Goal: Check status: Check status

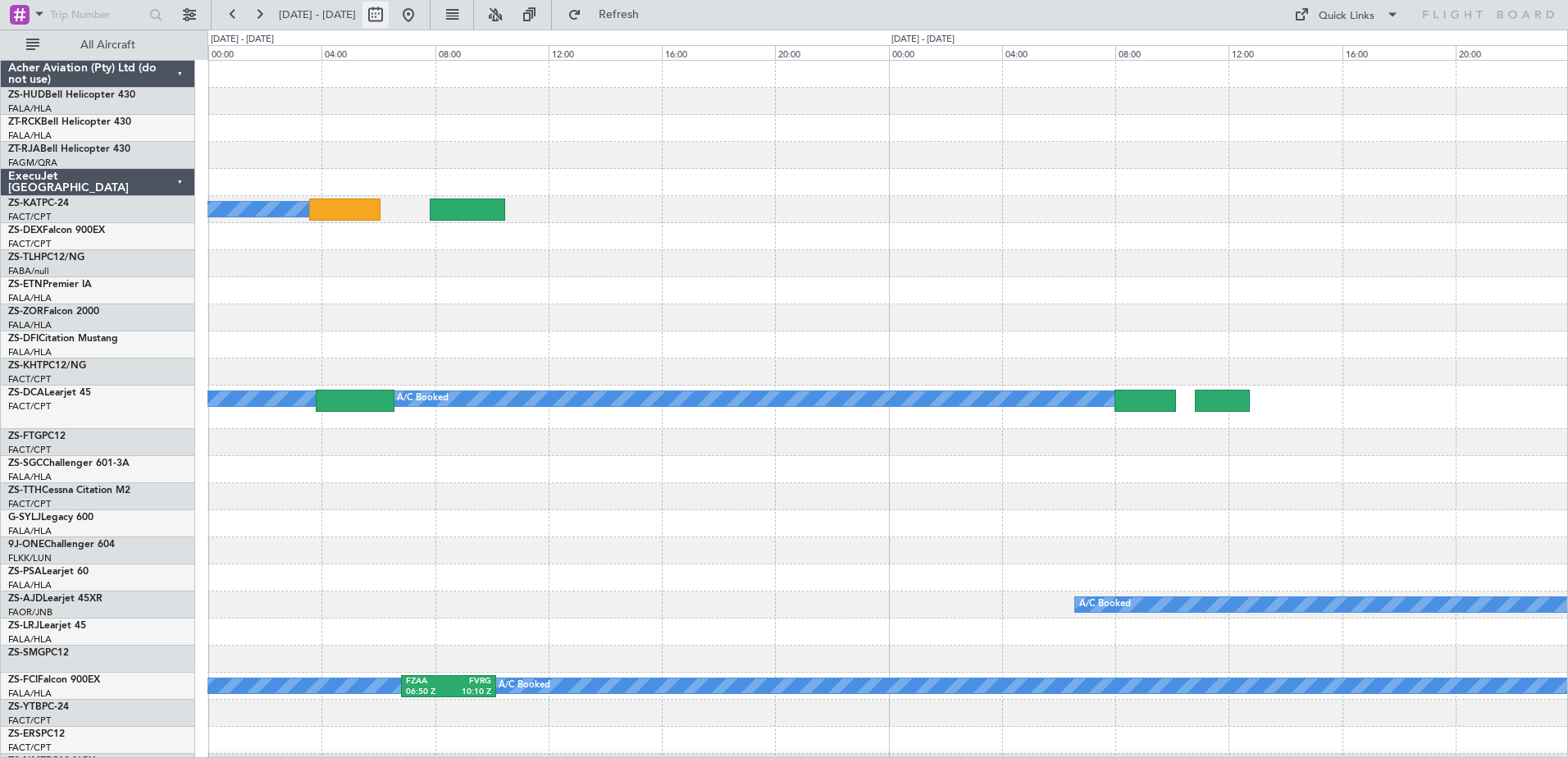
click at [389, 12] on button at bounding box center [376, 15] width 27 height 27
select select "10"
select select "2025"
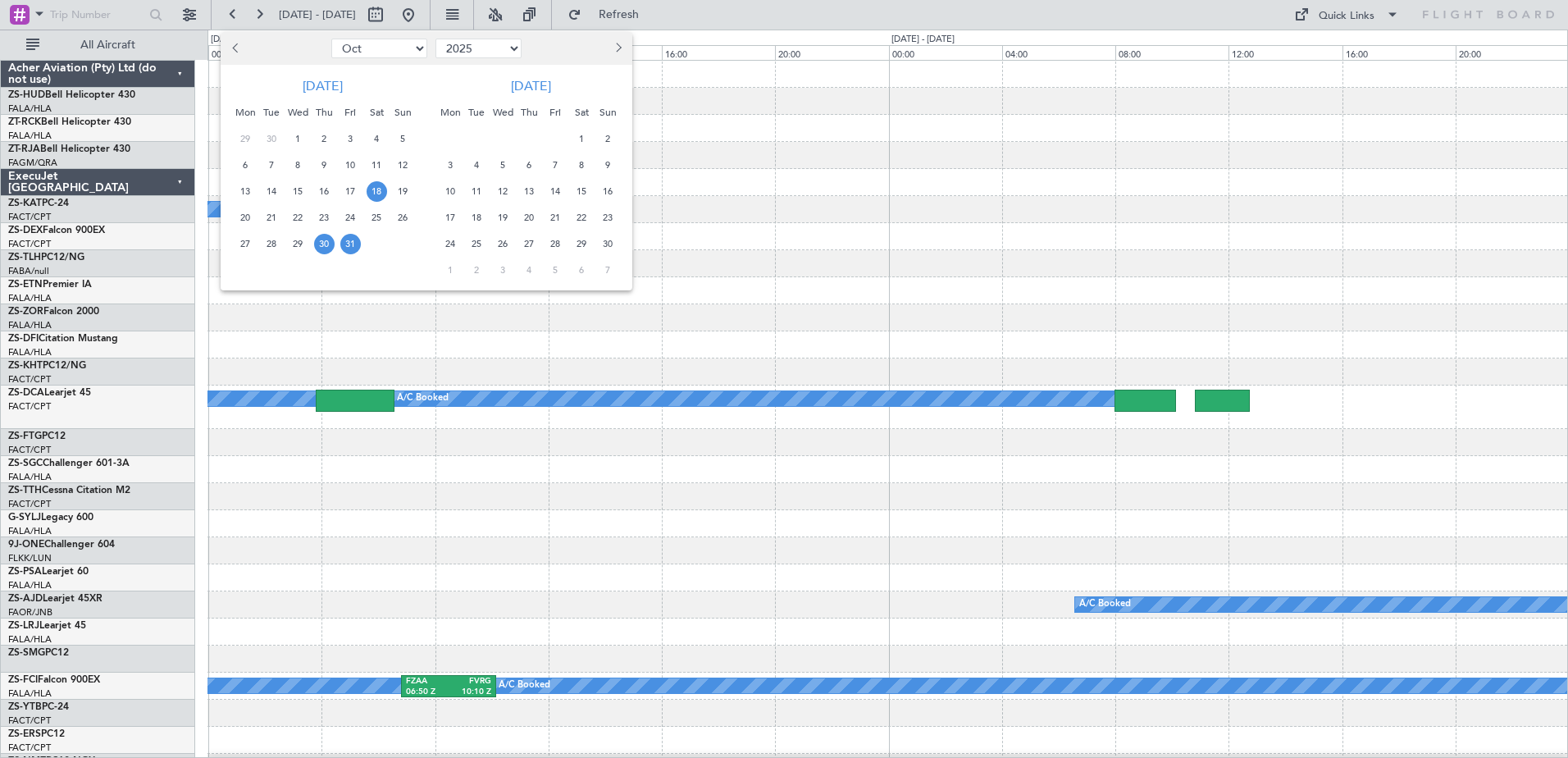
click at [375, 197] on span "18" at bounding box center [377, 191] width 20 height 20
click at [397, 195] on span "19" at bounding box center [403, 191] width 20 height 20
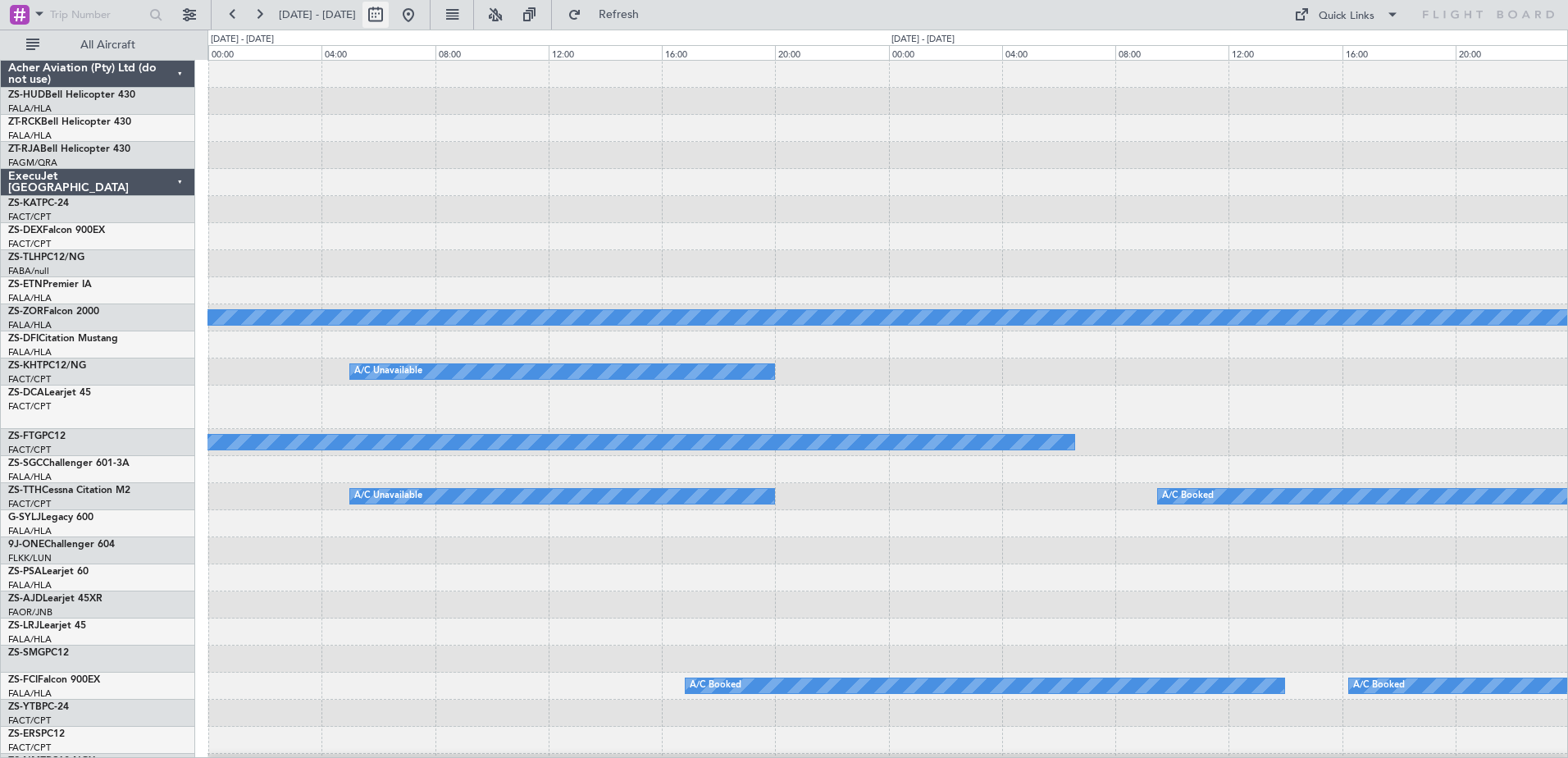
click at [389, 18] on button at bounding box center [376, 15] width 27 height 27
select select "10"
select select "2025"
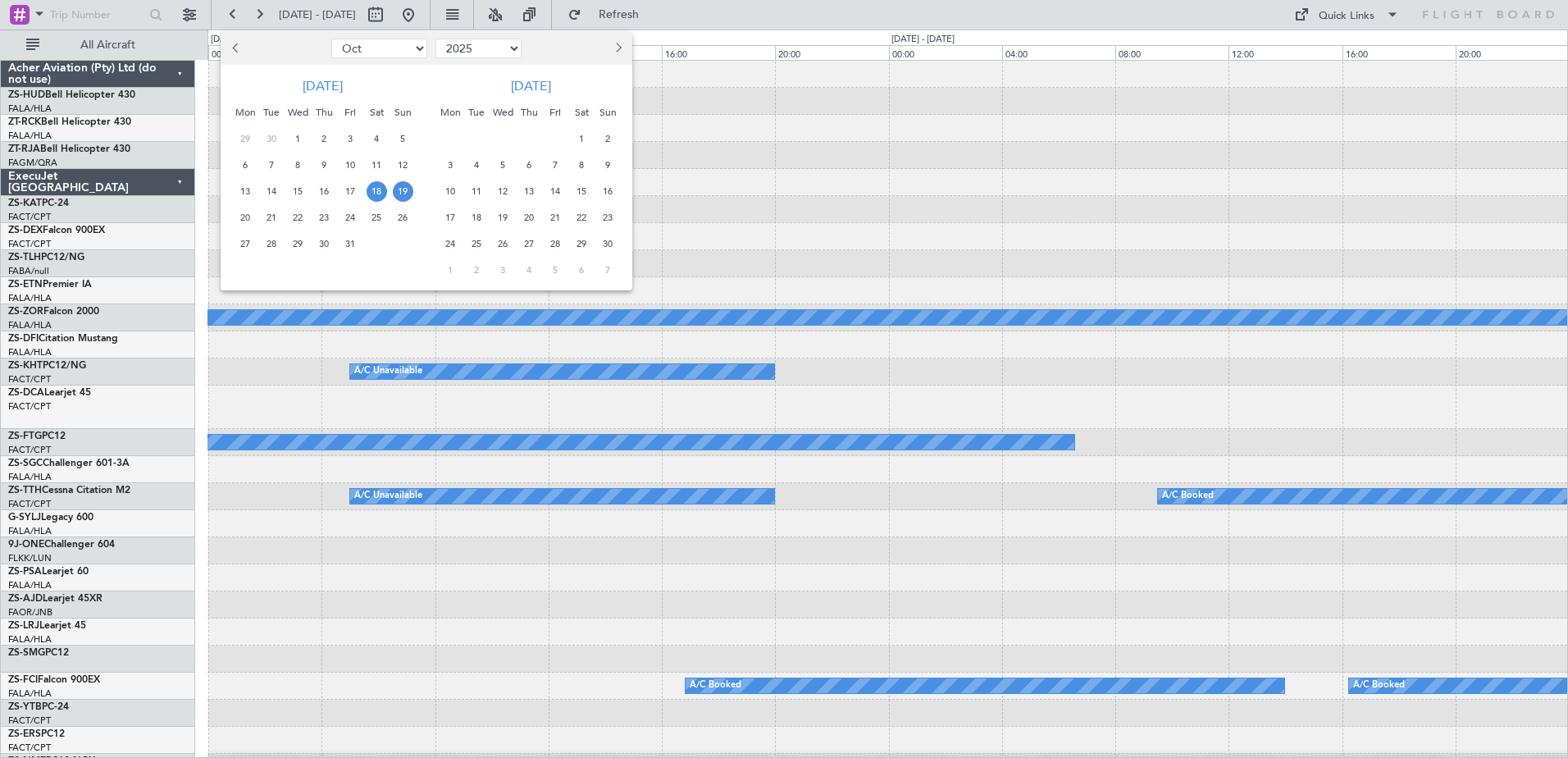
click at [407, 195] on span "19" at bounding box center [403, 191] width 20 height 20
click at [404, 195] on span "19" at bounding box center [403, 191] width 20 height 20
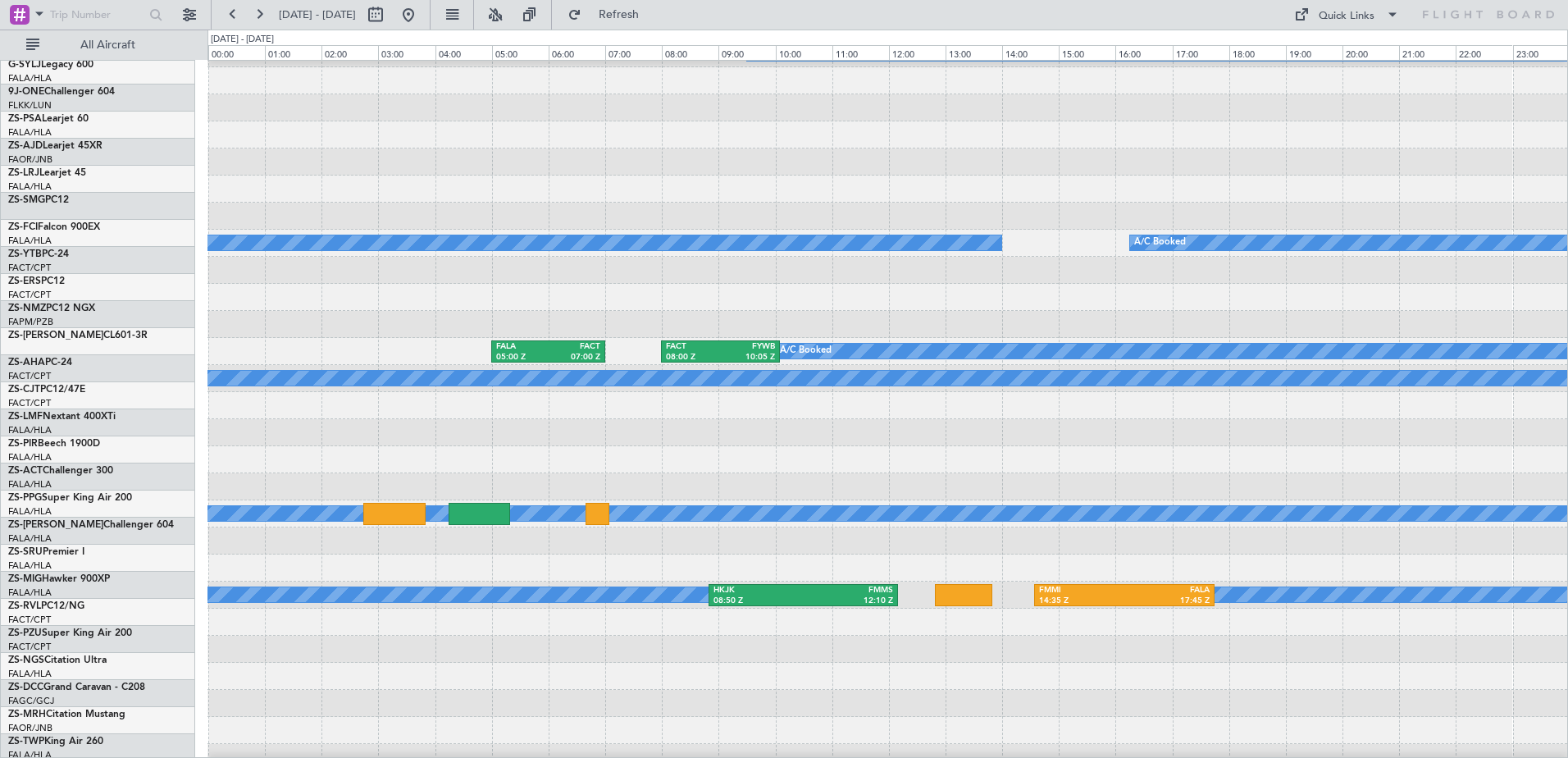
scroll to position [424, 0]
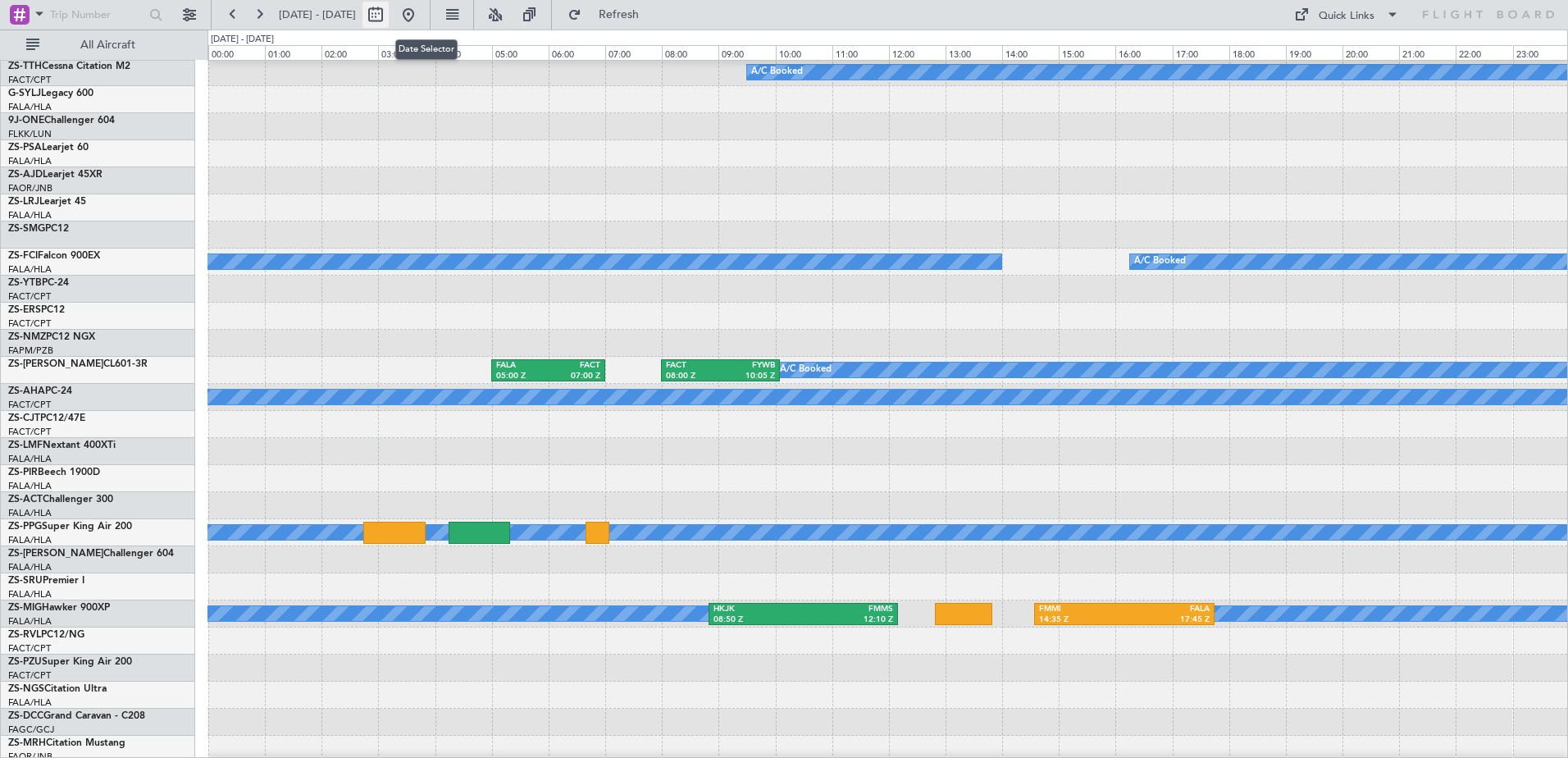
click at [389, 19] on button at bounding box center [376, 15] width 27 height 27
select select "10"
select select "2025"
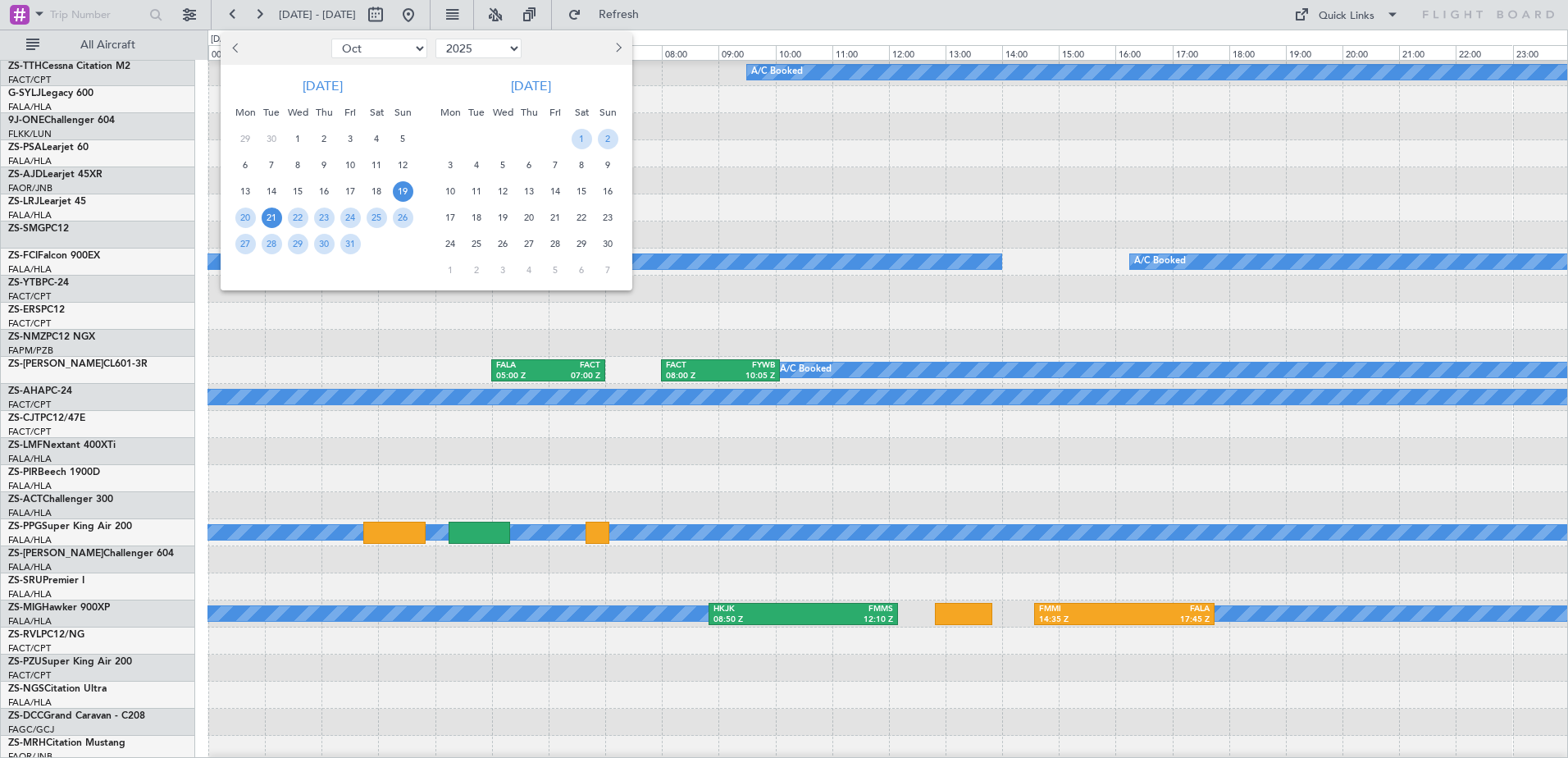
click at [270, 222] on span "21" at bounding box center [272, 218] width 20 height 20
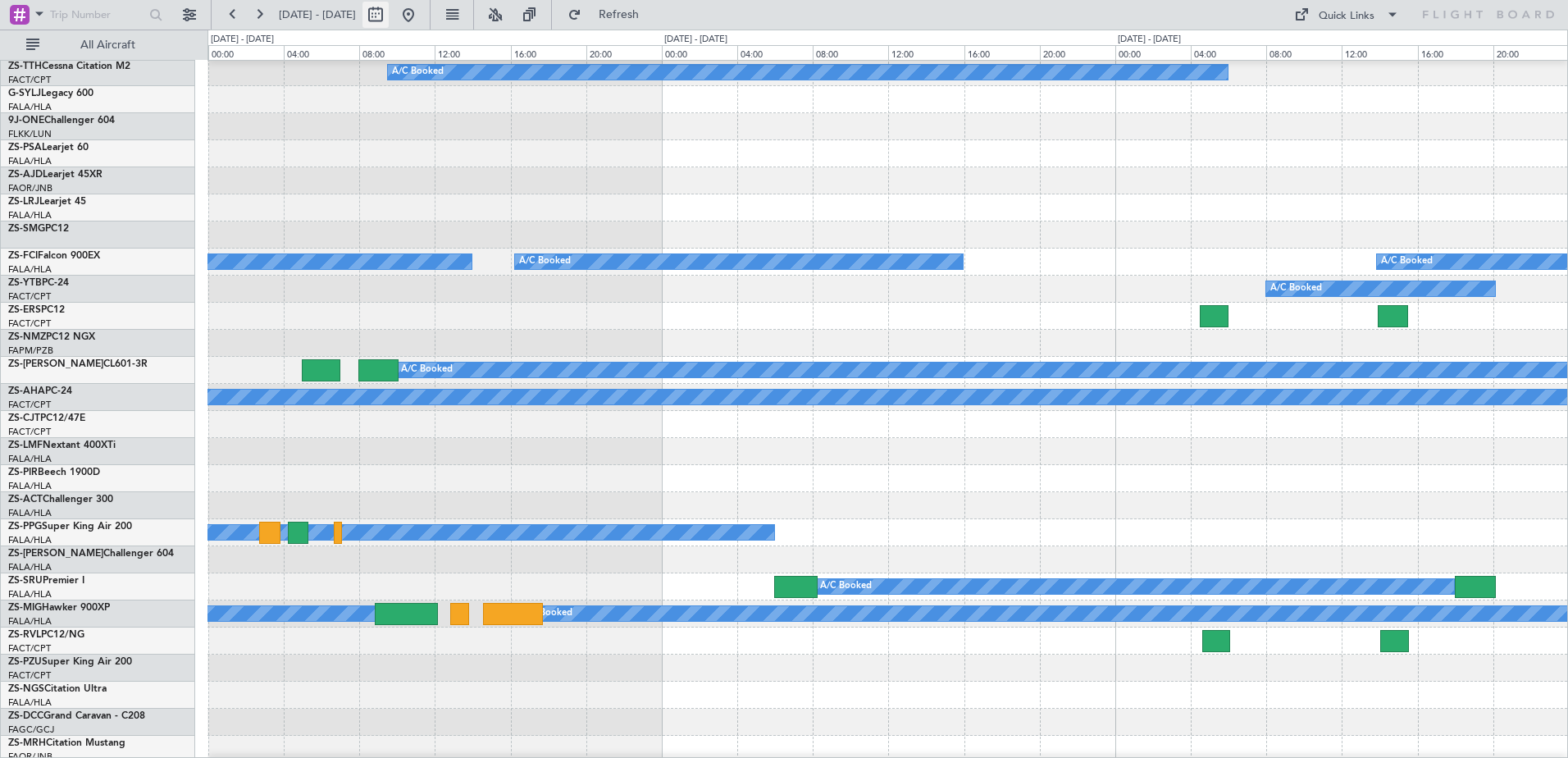
click at [389, 9] on button at bounding box center [376, 15] width 27 height 27
select select "10"
select select "2025"
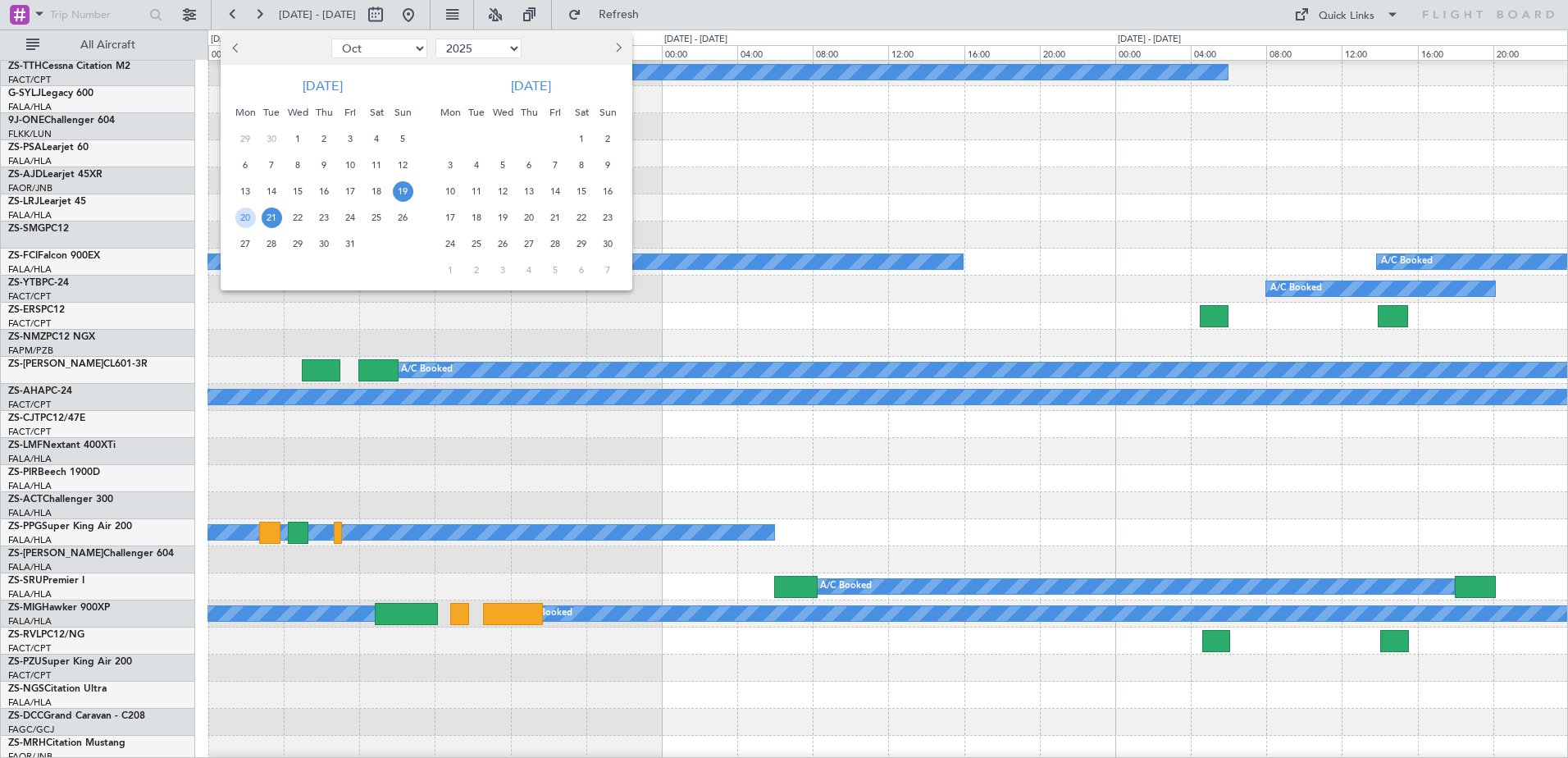
click at [272, 214] on span "21" at bounding box center [272, 218] width 20 height 20
click at [271, 214] on span "21" at bounding box center [272, 218] width 20 height 20
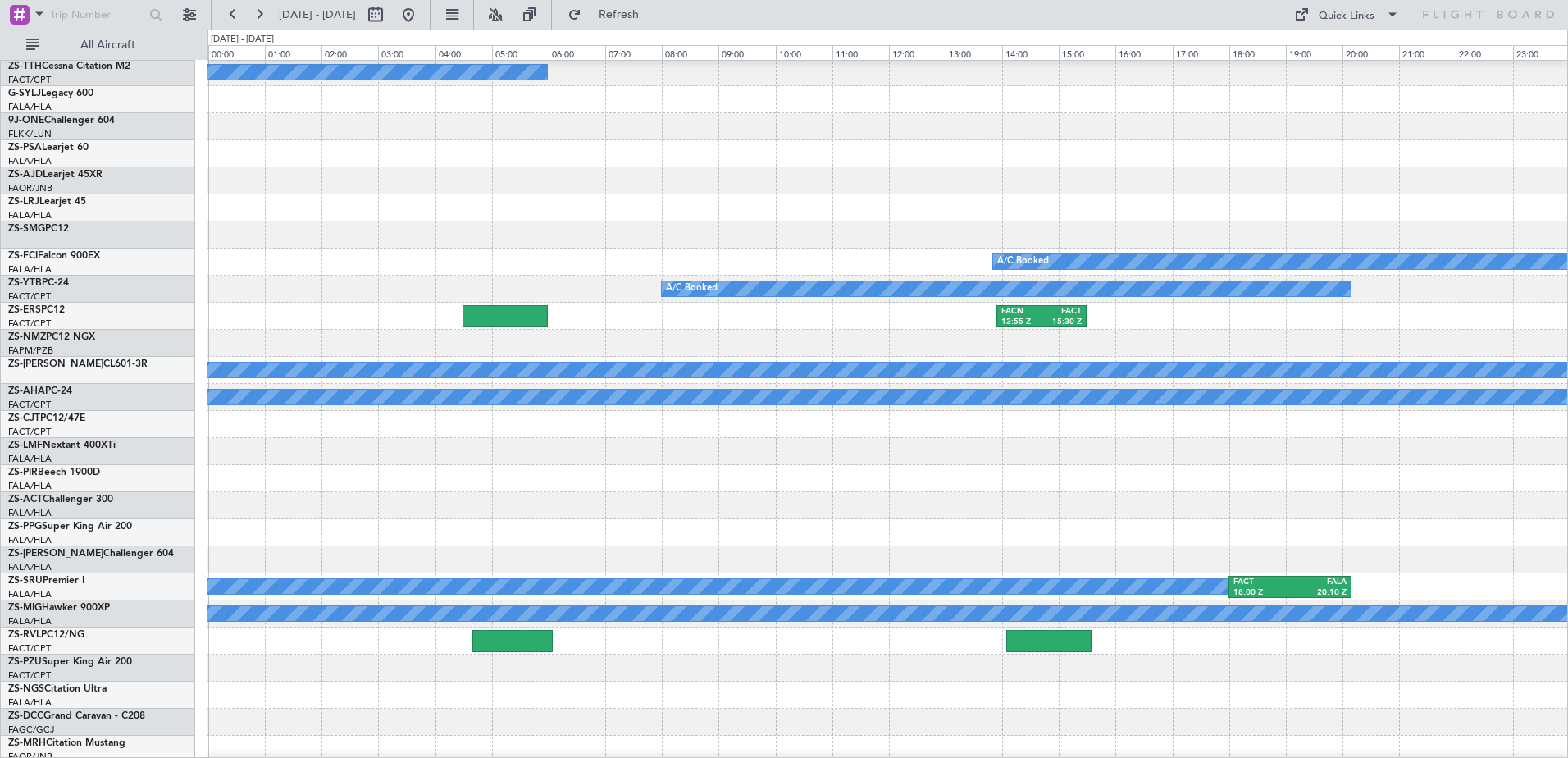
scroll to position [0, 0]
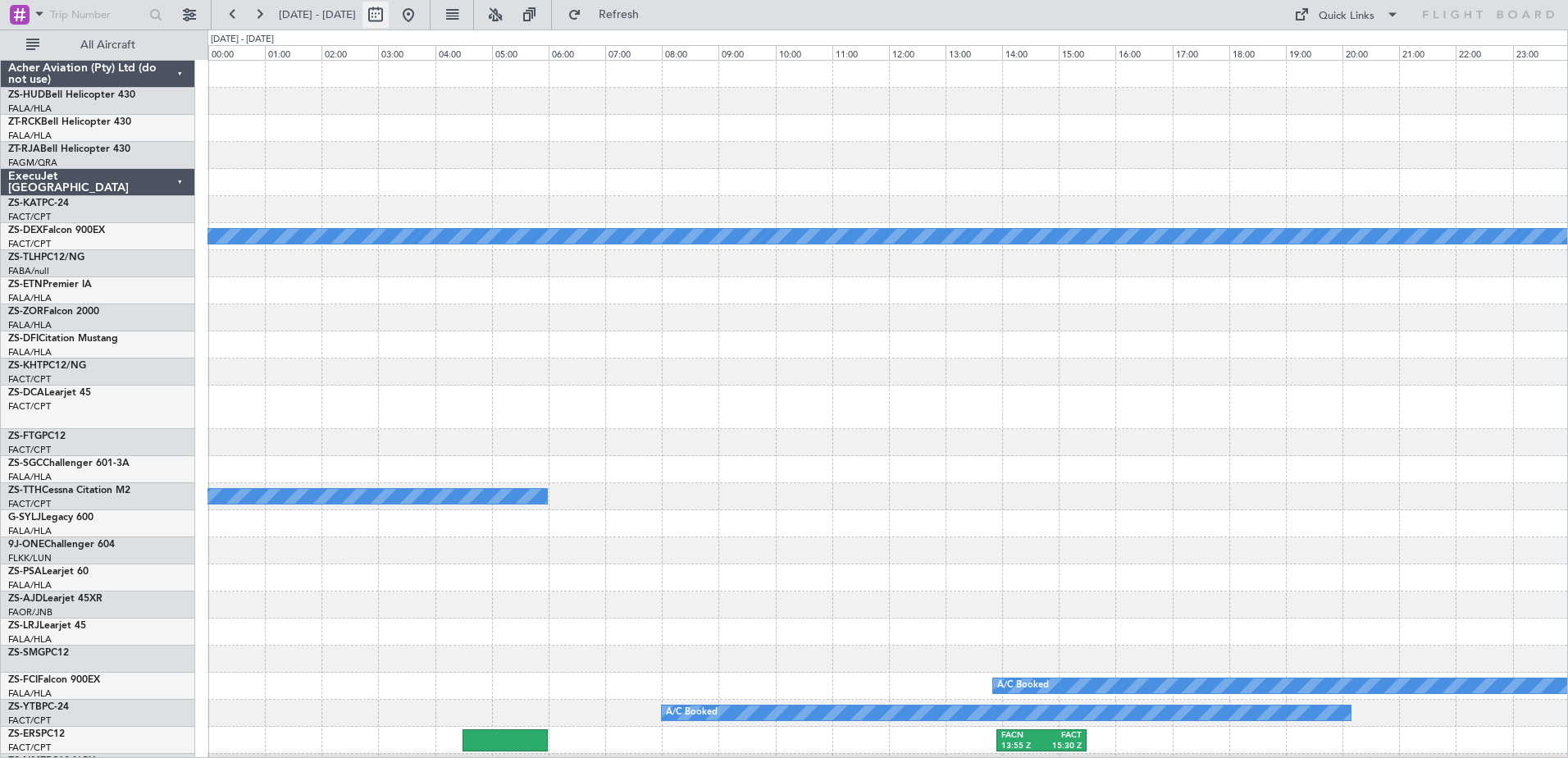
click at [389, 12] on button at bounding box center [376, 15] width 27 height 27
select select "10"
select select "2025"
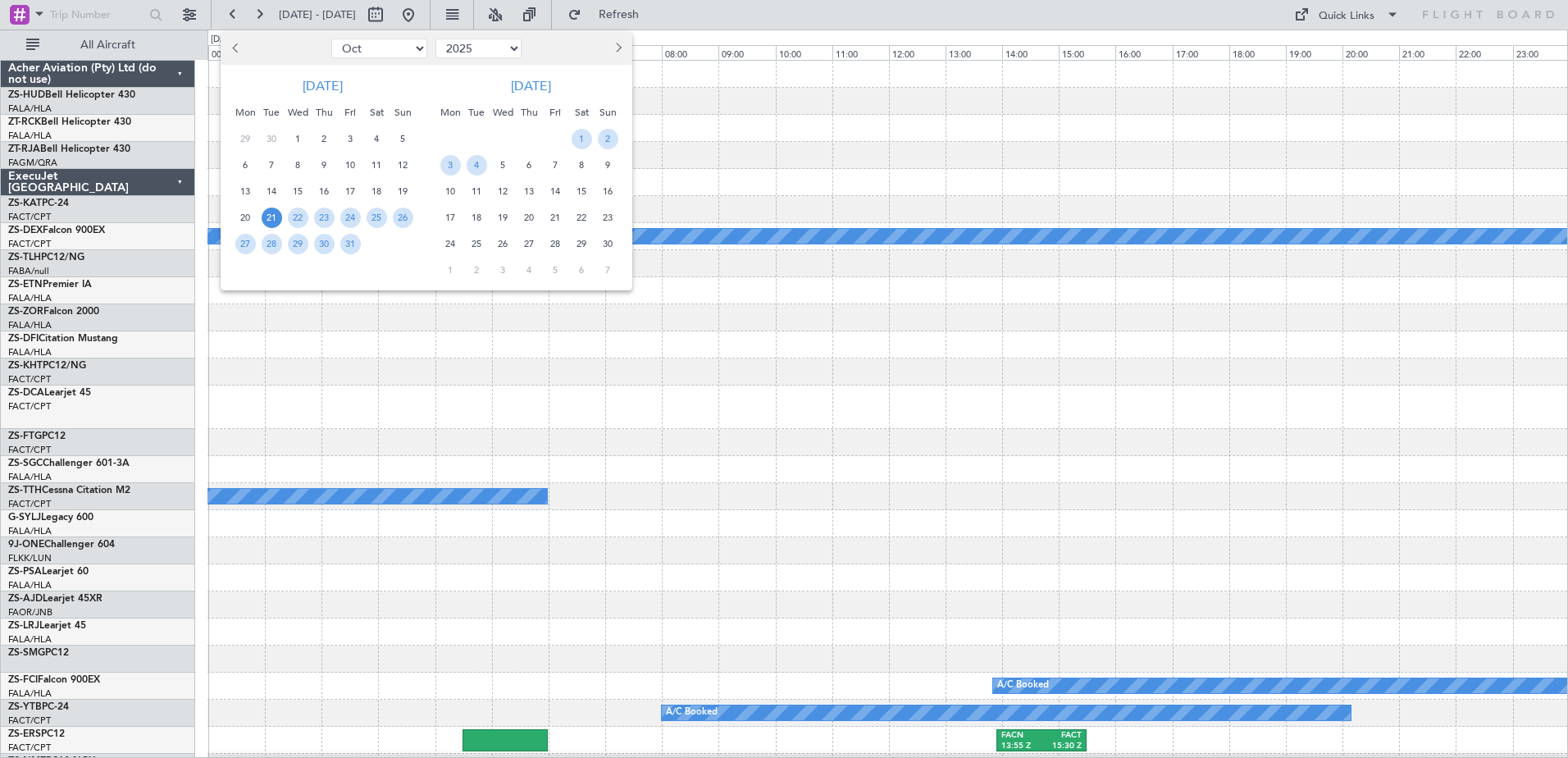
click at [617, 48] on span "Next month" at bounding box center [616, 47] width 10 height 10
select select "12"
click at [404, 192] on span "21" at bounding box center [403, 191] width 20 height 20
click at [404, 193] on span "21" at bounding box center [403, 191] width 20 height 20
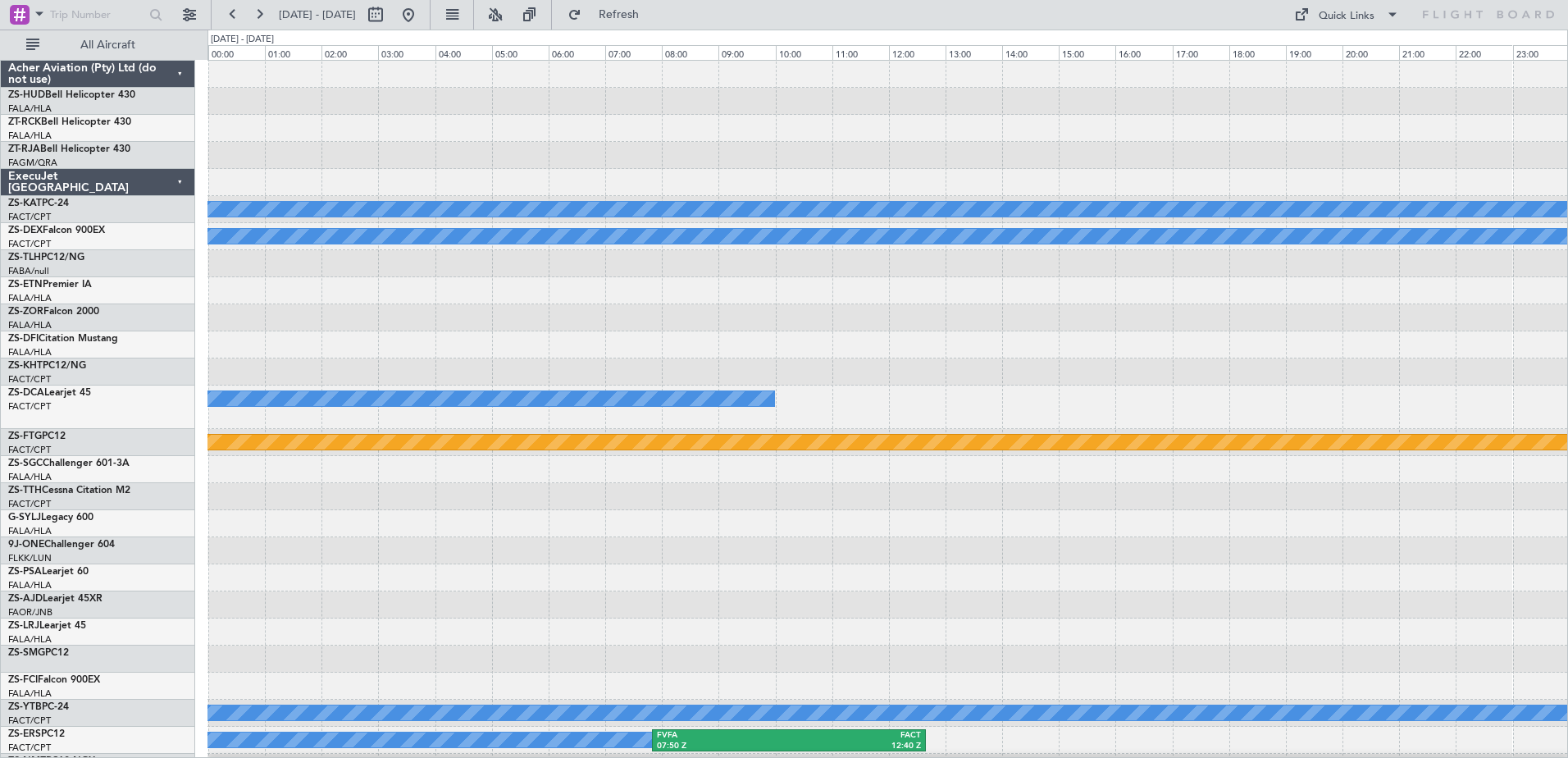
scroll to position [410, 0]
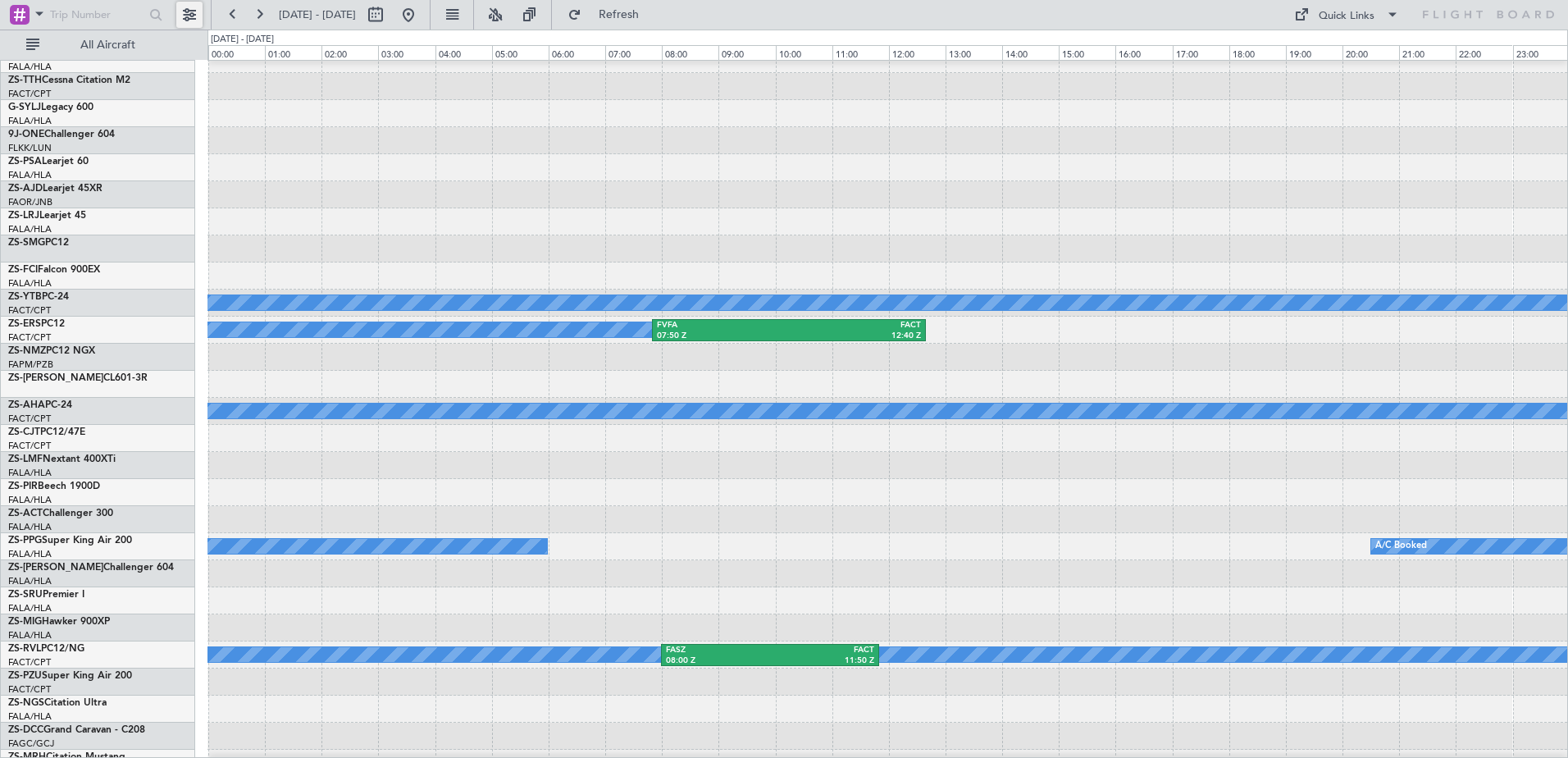
click at [183, 19] on button at bounding box center [189, 15] width 27 height 27
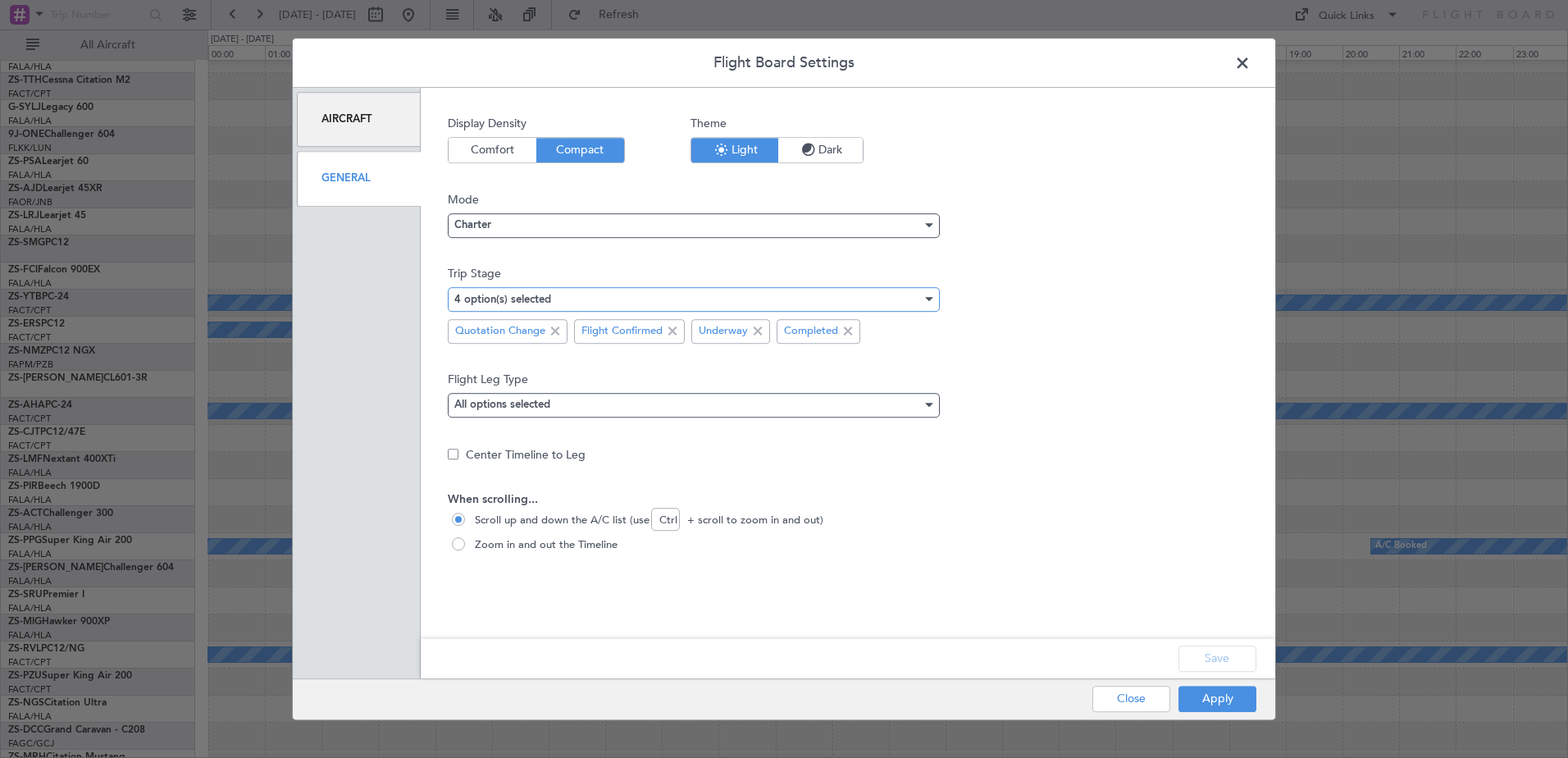
click at [573, 304] on div "4 option(s) selected" at bounding box center [687, 299] width 468 height 25
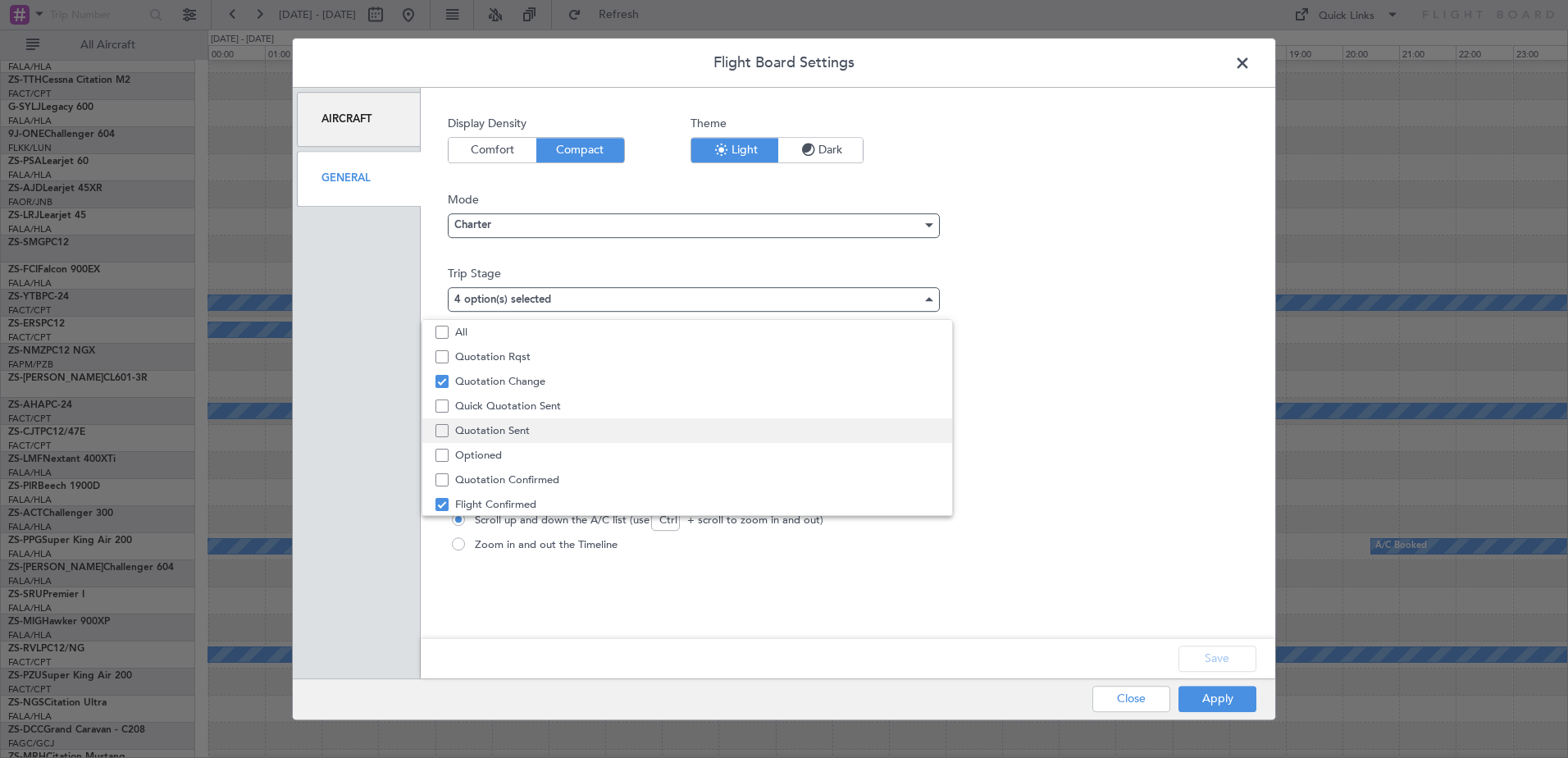
click at [496, 439] on span "Quotation Sent" at bounding box center [696, 430] width 484 height 25
click at [1210, 709] on div at bounding box center [784, 379] width 1568 height 758
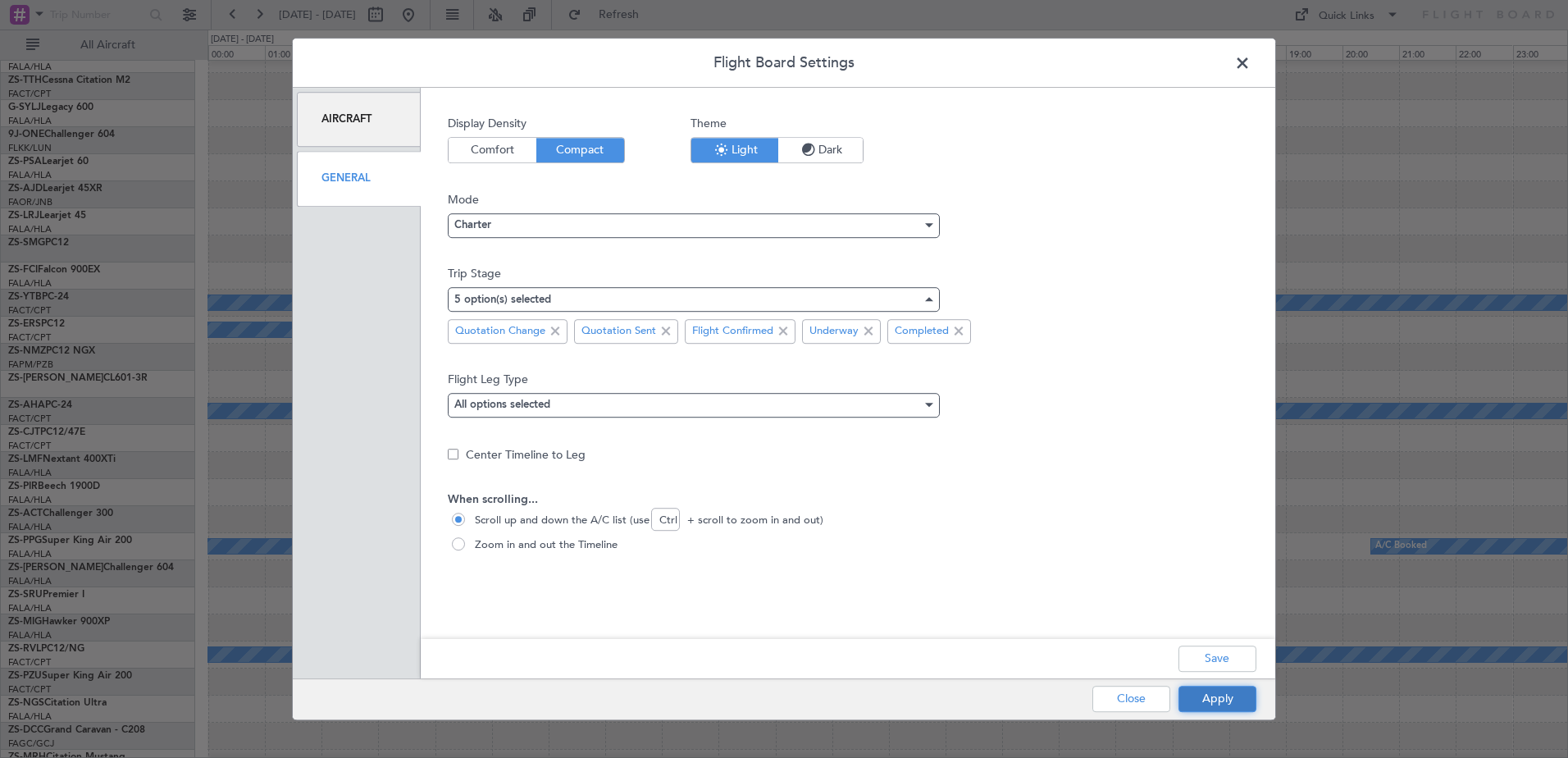
click at [1209, 700] on button "Apply" at bounding box center [1217, 698] width 78 height 27
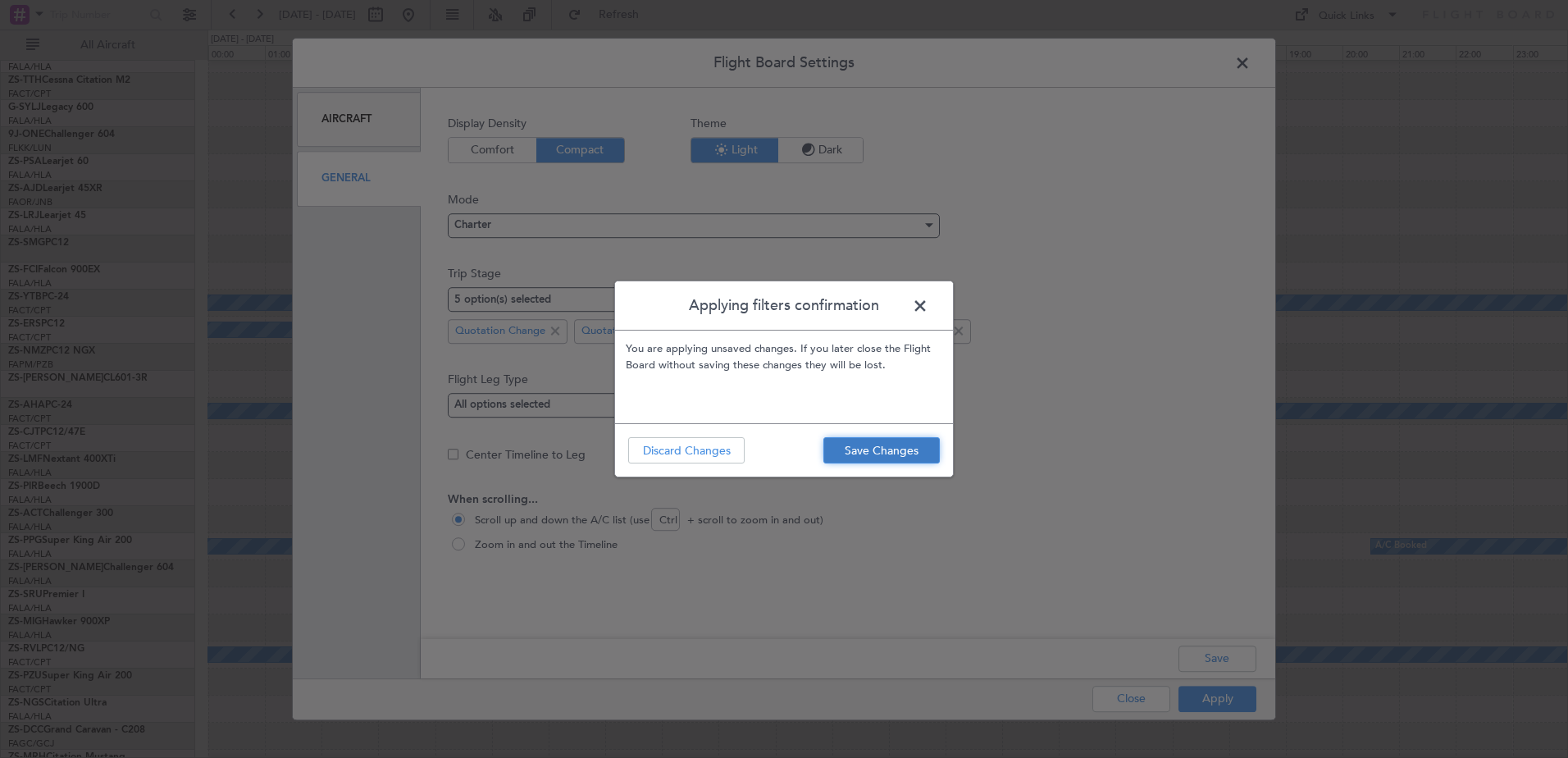
click at [904, 447] on button "Save Changes" at bounding box center [881, 450] width 117 height 27
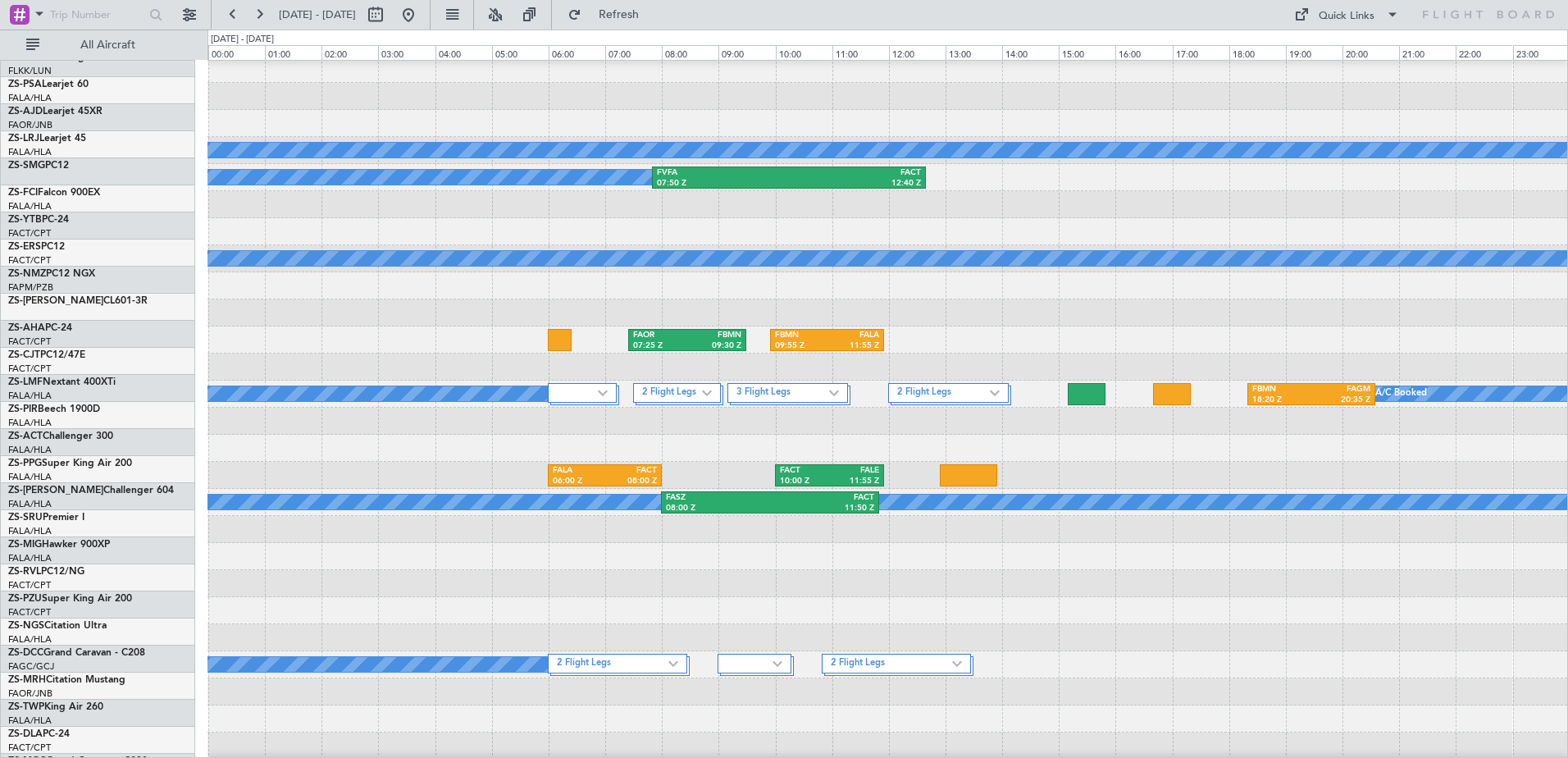
scroll to position [574, 0]
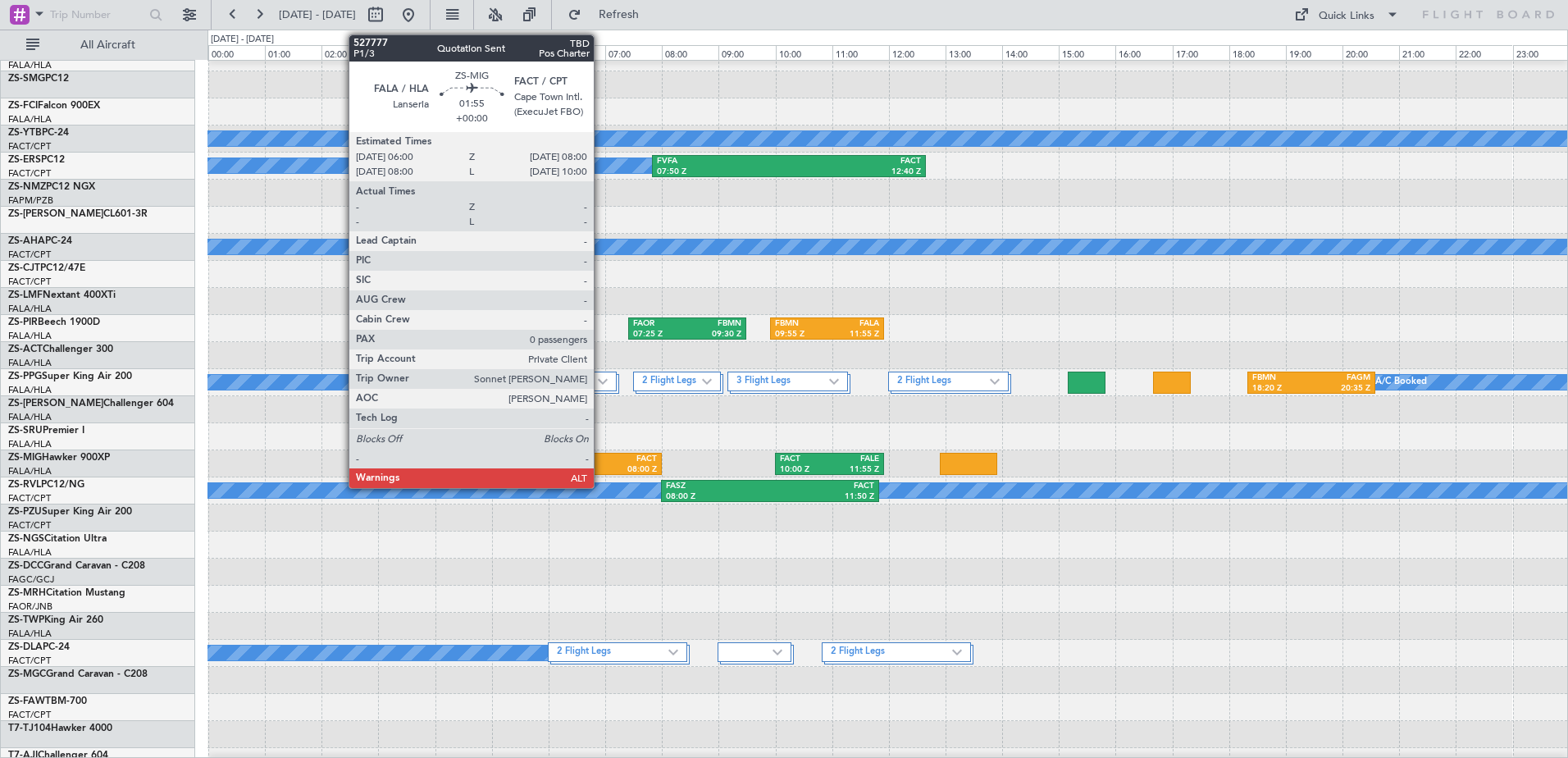
click at [601, 461] on div "FALA" at bounding box center [579, 459] width 51 height 11
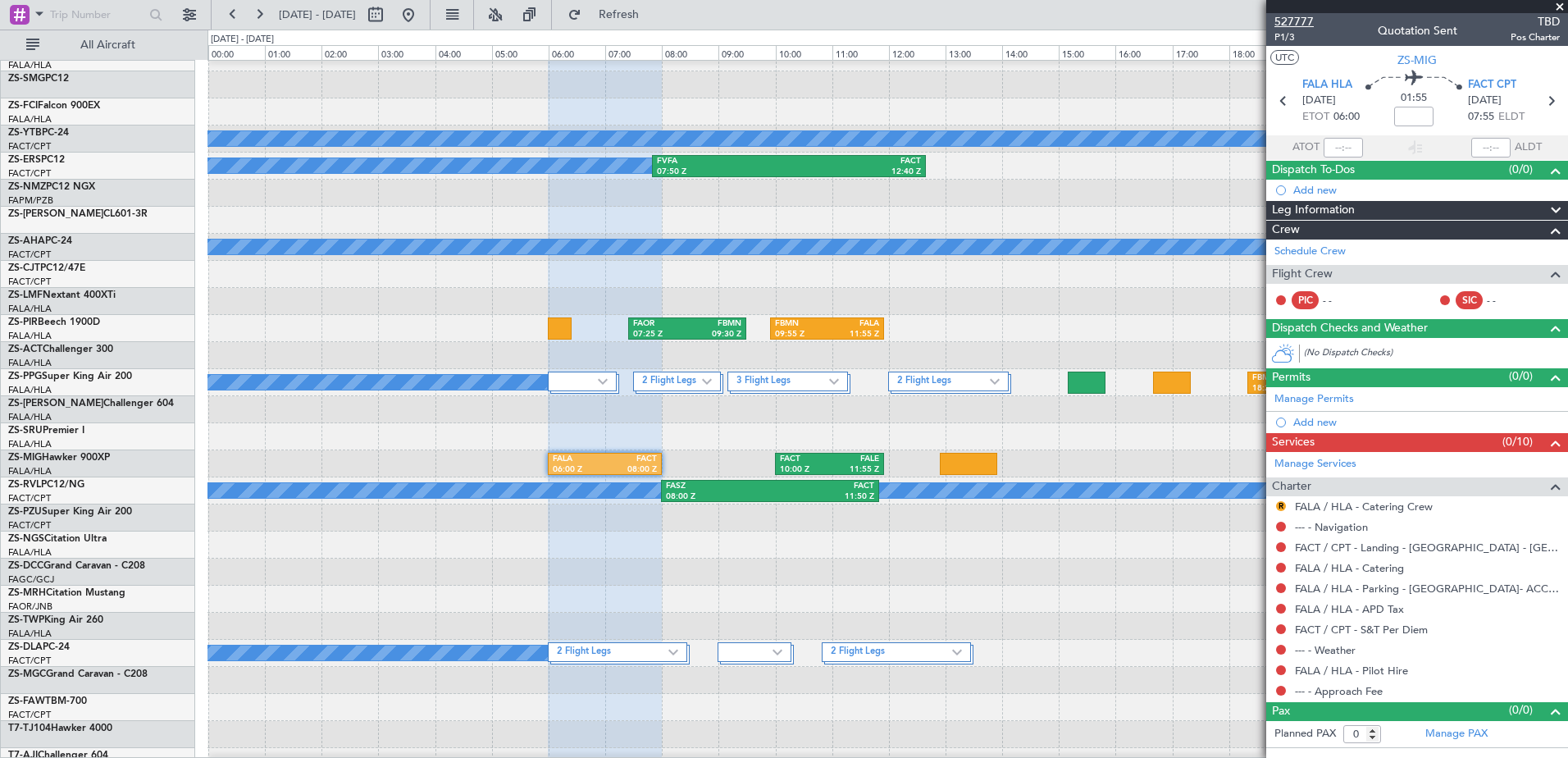
click at [1309, 19] on span "527777" at bounding box center [1293, 21] width 39 height 17
